Goal: Check status: Check status

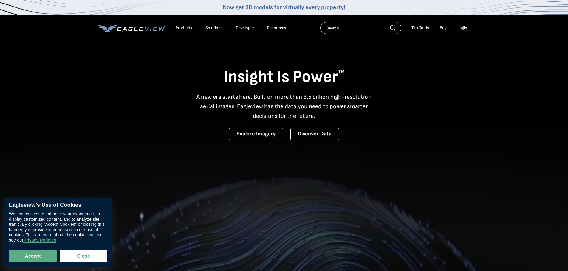
click at [462, 27] on div "Login" at bounding box center [462, 27] width 10 height 5
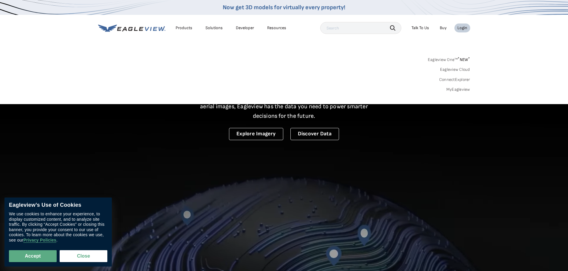
click at [464, 29] on div "Login" at bounding box center [462, 27] width 10 height 5
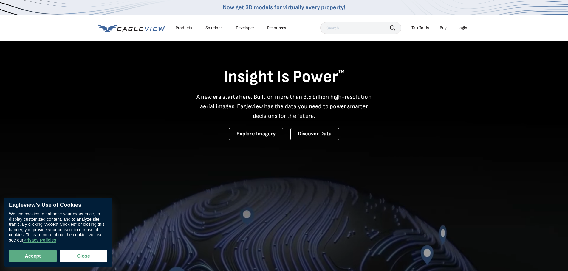
click at [465, 28] on div "Login" at bounding box center [462, 27] width 10 height 5
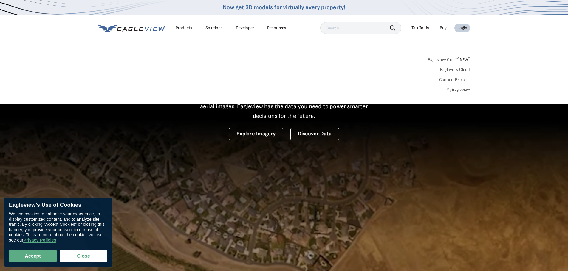
click at [460, 89] on link "MyEagleview" at bounding box center [458, 89] width 24 height 5
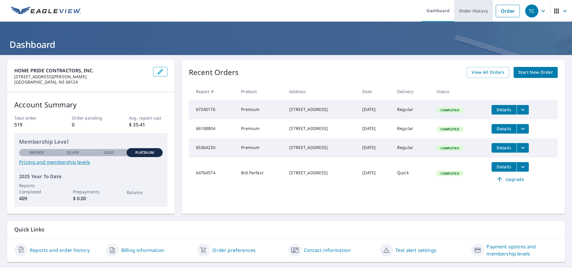
click at [455, 13] on link "Order History" at bounding box center [473, 11] width 38 height 22
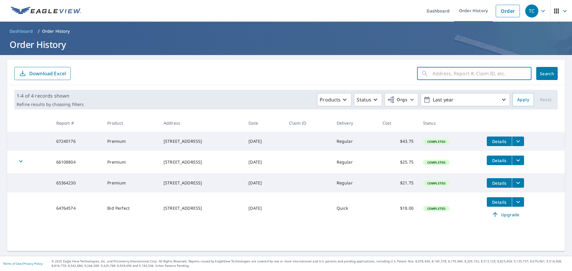
click at [445, 75] on input "text" at bounding box center [482, 73] width 99 height 17
click at [446, 73] on input "text" at bounding box center [482, 73] width 99 height 17
click at [360, 77] on form "​ Search Download Excel" at bounding box center [285, 73] width 543 height 13
click at [394, 100] on span "Orgs" at bounding box center [397, 99] width 20 height 7
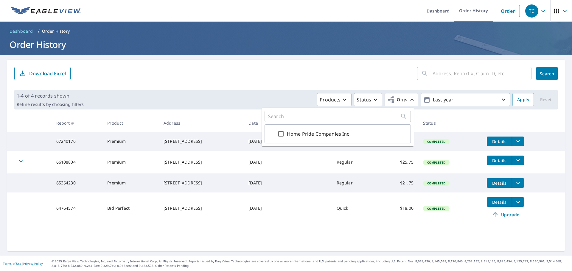
click at [283, 135] on input "Home Pride Companies Inc" at bounding box center [280, 133] width 7 height 7
checkbox input "true"
click at [278, 87] on div "1-4 of 4 records shown Refine results by choosing filters Products Status Orgs …" at bounding box center [286, 99] width 558 height 29
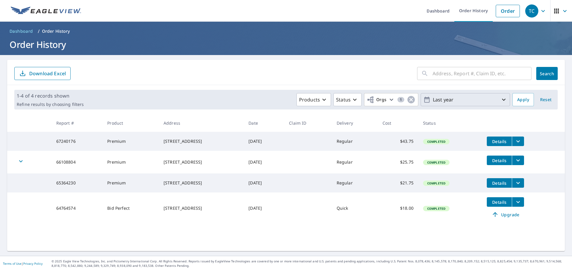
click at [448, 100] on p "Last year" at bounding box center [465, 100] width 70 height 10
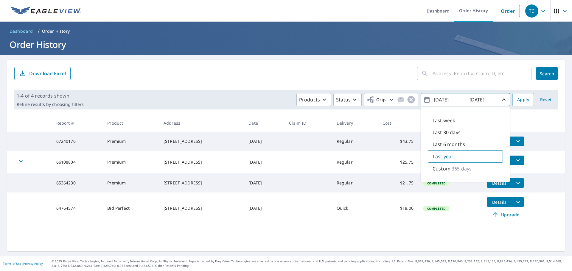
click at [438, 134] on p "Last 30 days" at bounding box center [447, 132] width 28 height 7
type input "[DATE]"
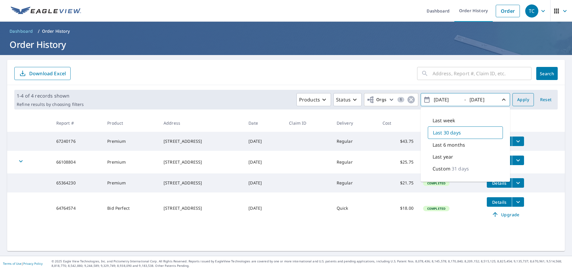
click at [522, 99] on span "Apply" at bounding box center [523, 99] width 12 height 7
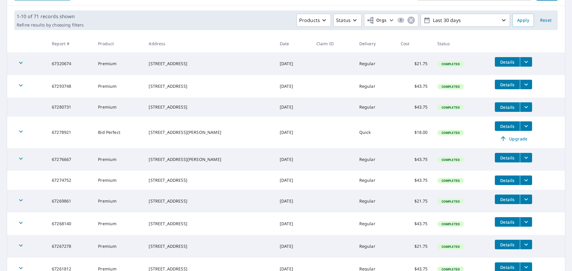
scroll to position [137, 0]
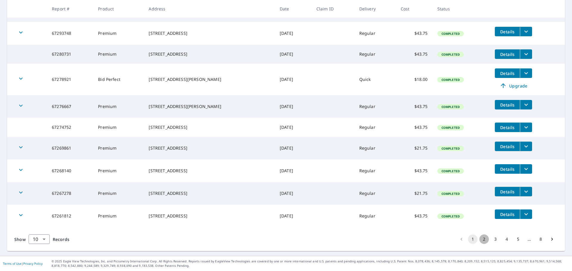
click at [479, 239] on button "2" at bounding box center [484, 240] width 10 height 10
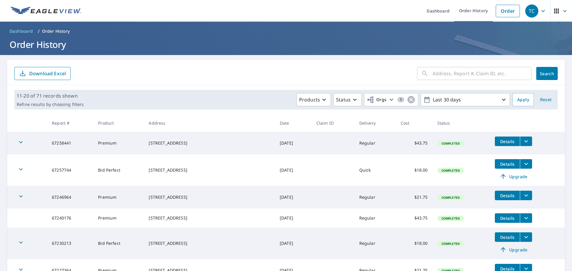
scroll to position [165, 0]
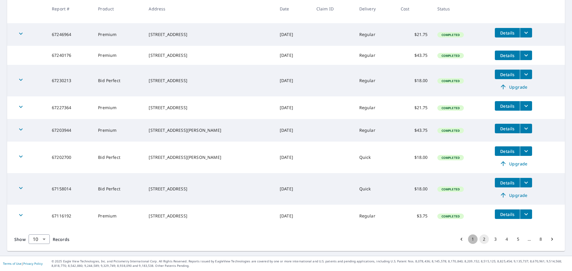
click at [468, 237] on button "1" at bounding box center [473, 240] width 10 height 10
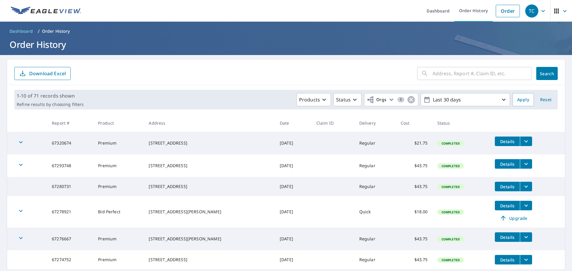
scroll to position [137, 0]
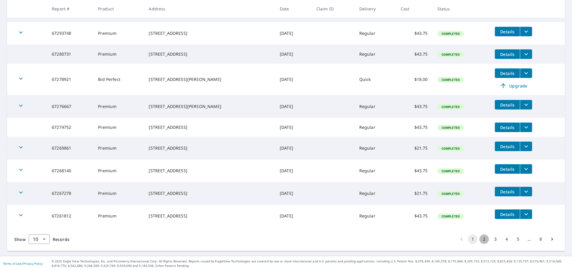
click at [479, 240] on button "2" at bounding box center [484, 240] width 10 height 10
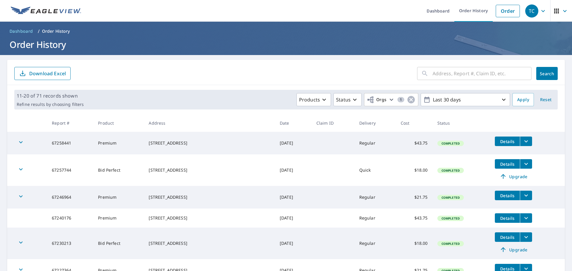
scroll to position [165, 0]
